Goal: Register for event/course

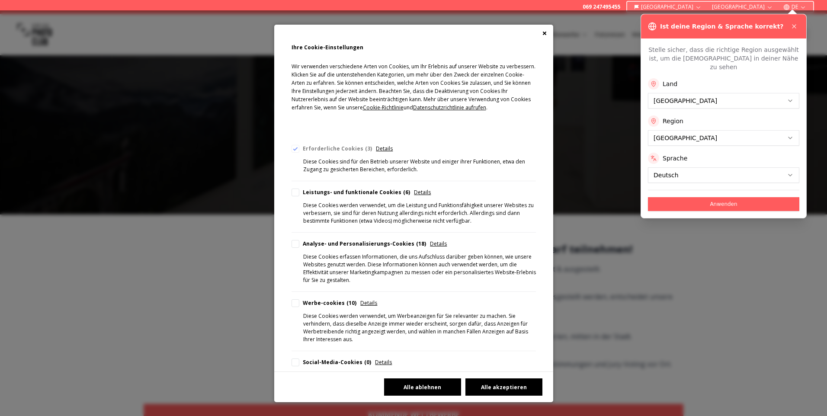
click at [410, 382] on button "Alle ablehnen" at bounding box center [422, 386] width 77 height 17
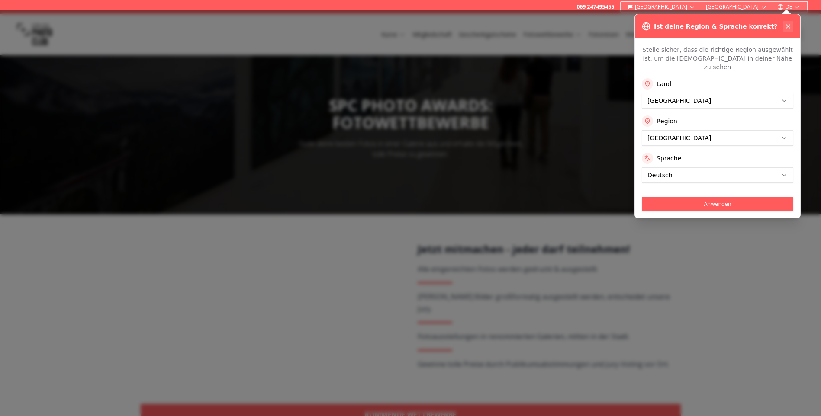
click at [788, 22] on button at bounding box center [787, 26] width 10 height 10
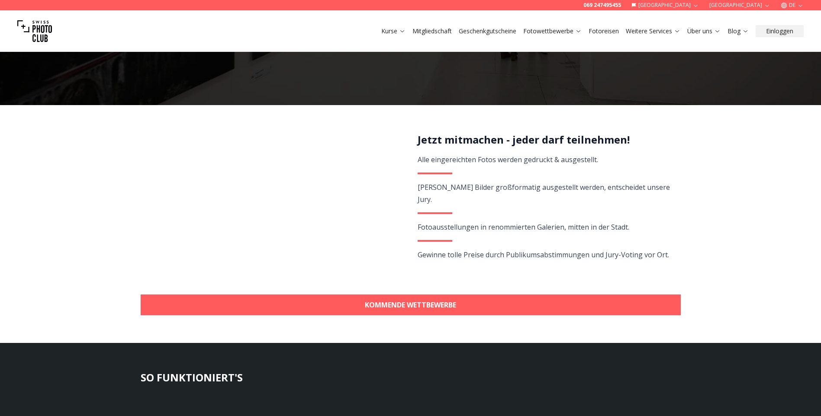
scroll to position [216, 0]
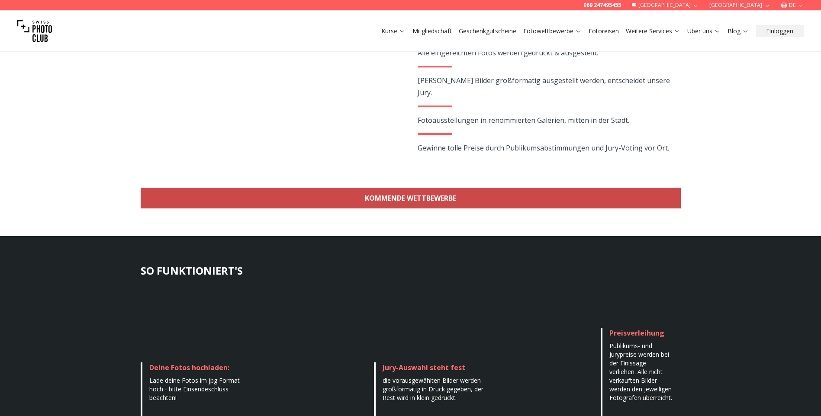
click at [449, 197] on link "KOMMENDE WETTBEWERBE" at bounding box center [411, 198] width 540 height 21
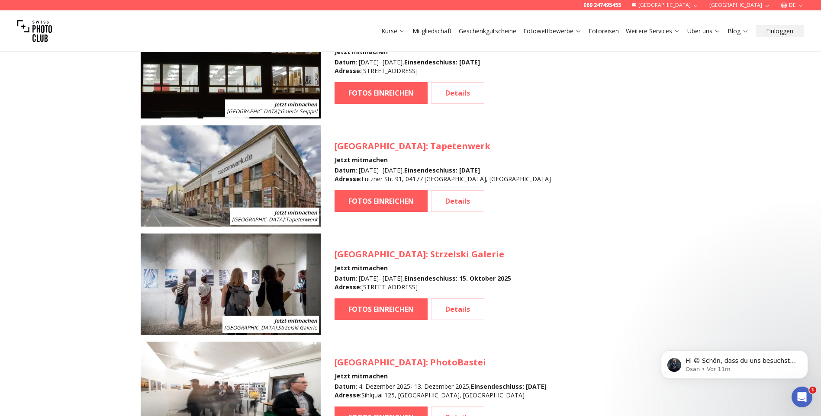
scroll to position [1030, 0]
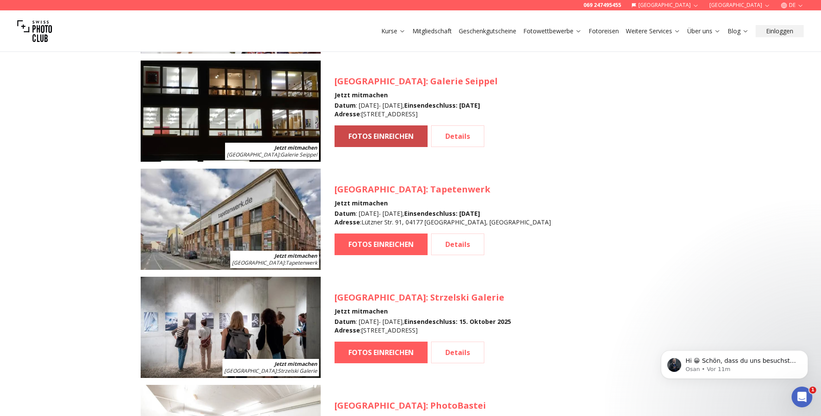
click at [384, 142] on link "FOTOS EINREICHEN" at bounding box center [380, 136] width 93 height 22
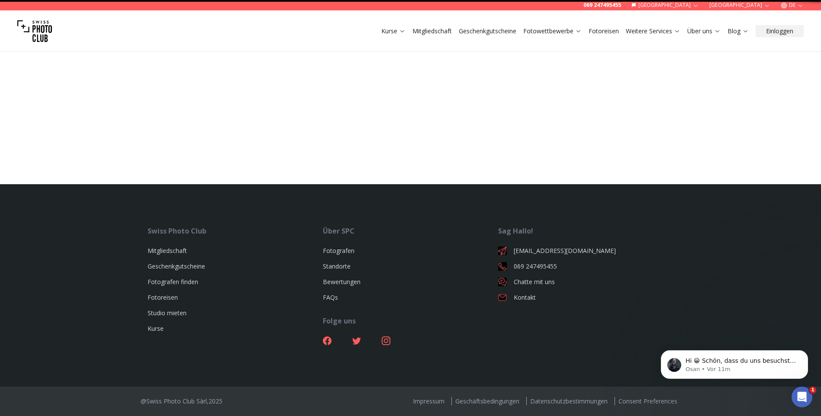
select select "*******"
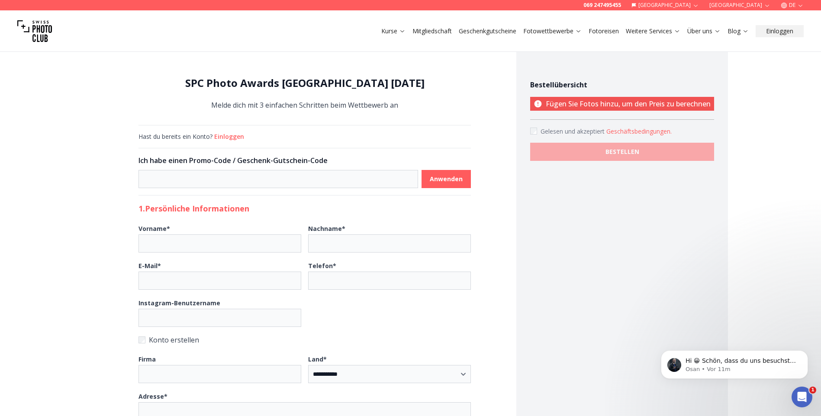
click at [535, 29] on link "Fotowettbewerbe" at bounding box center [552, 31] width 58 height 9
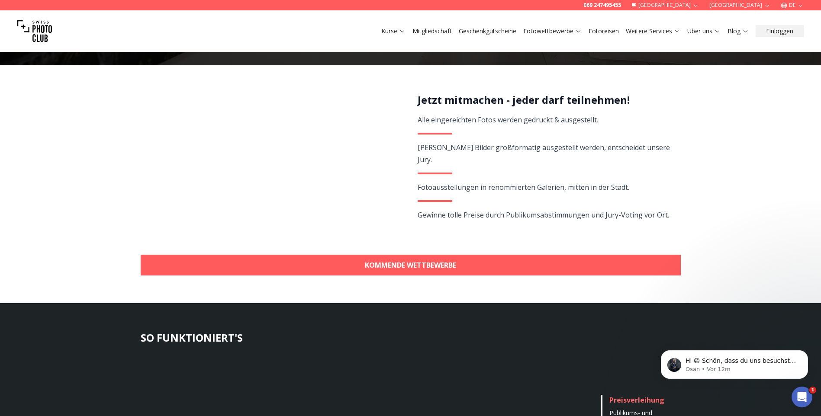
scroll to position [173, 0]
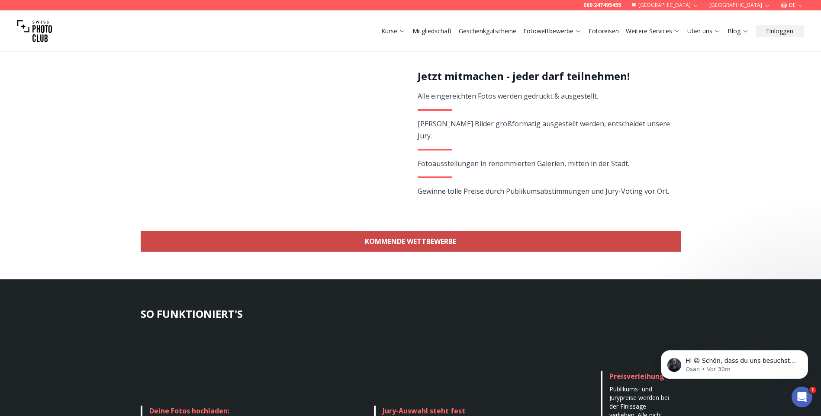
click at [389, 245] on link "KOMMENDE WETTBEWERBE" at bounding box center [411, 241] width 540 height 21
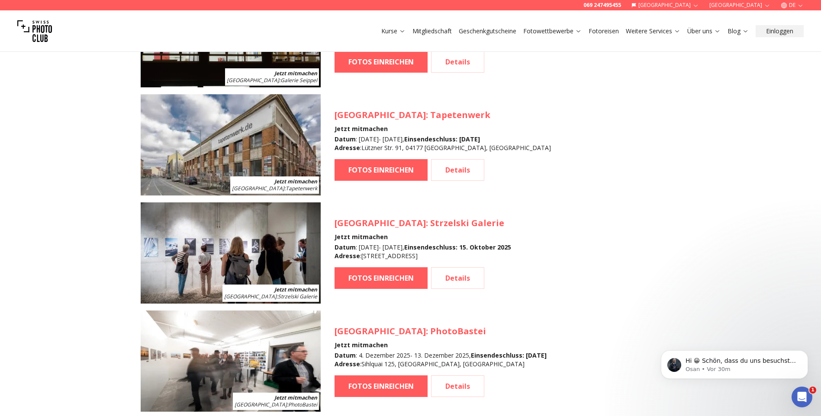
scroll to position [1117, 0]
